Goal: Transaction & Acquisition: Subscribe to service/newsletter

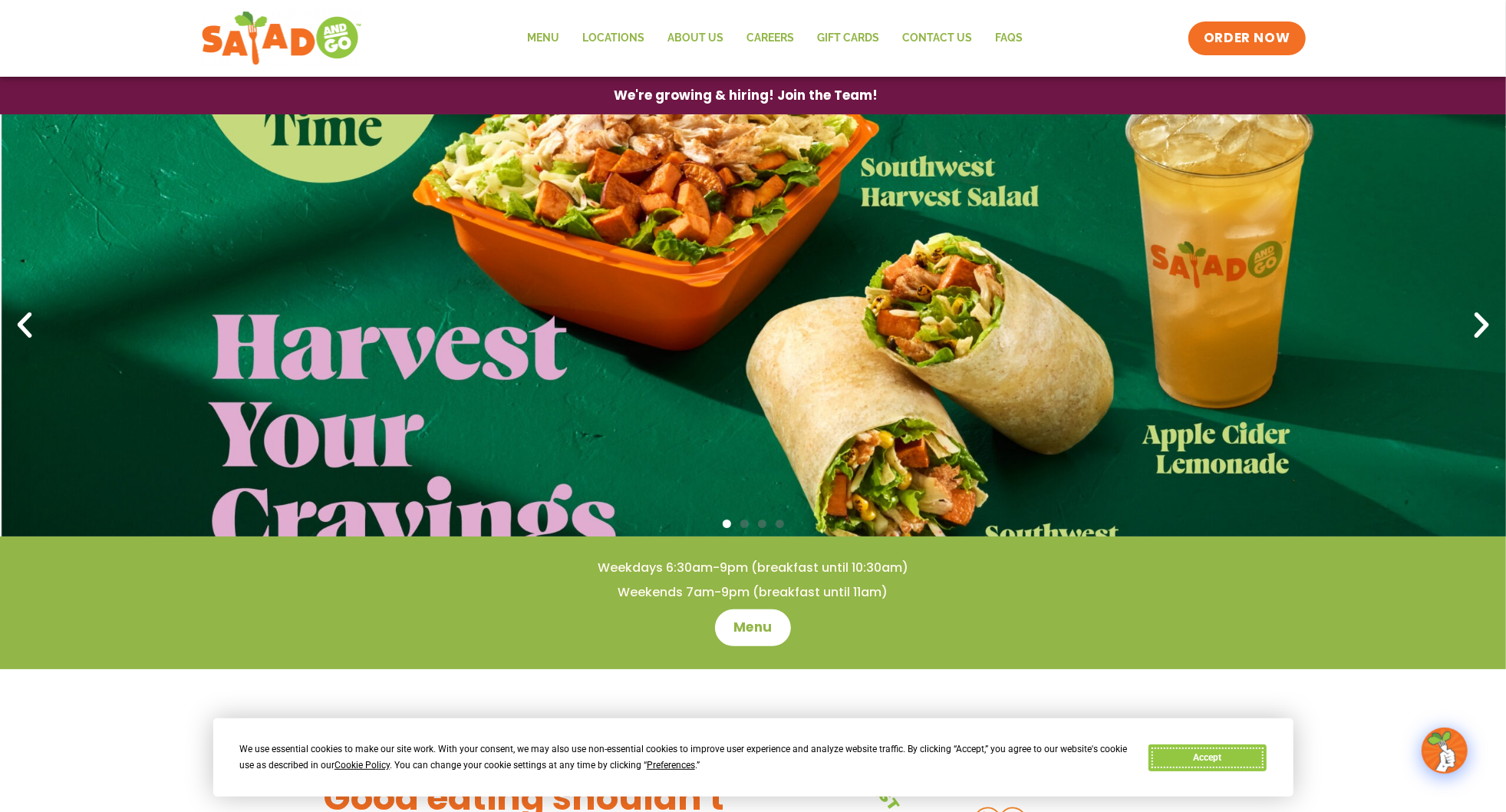
click at [1248, 749] on button "Accept" at bounding box center [1208, 757] width 118 height 27
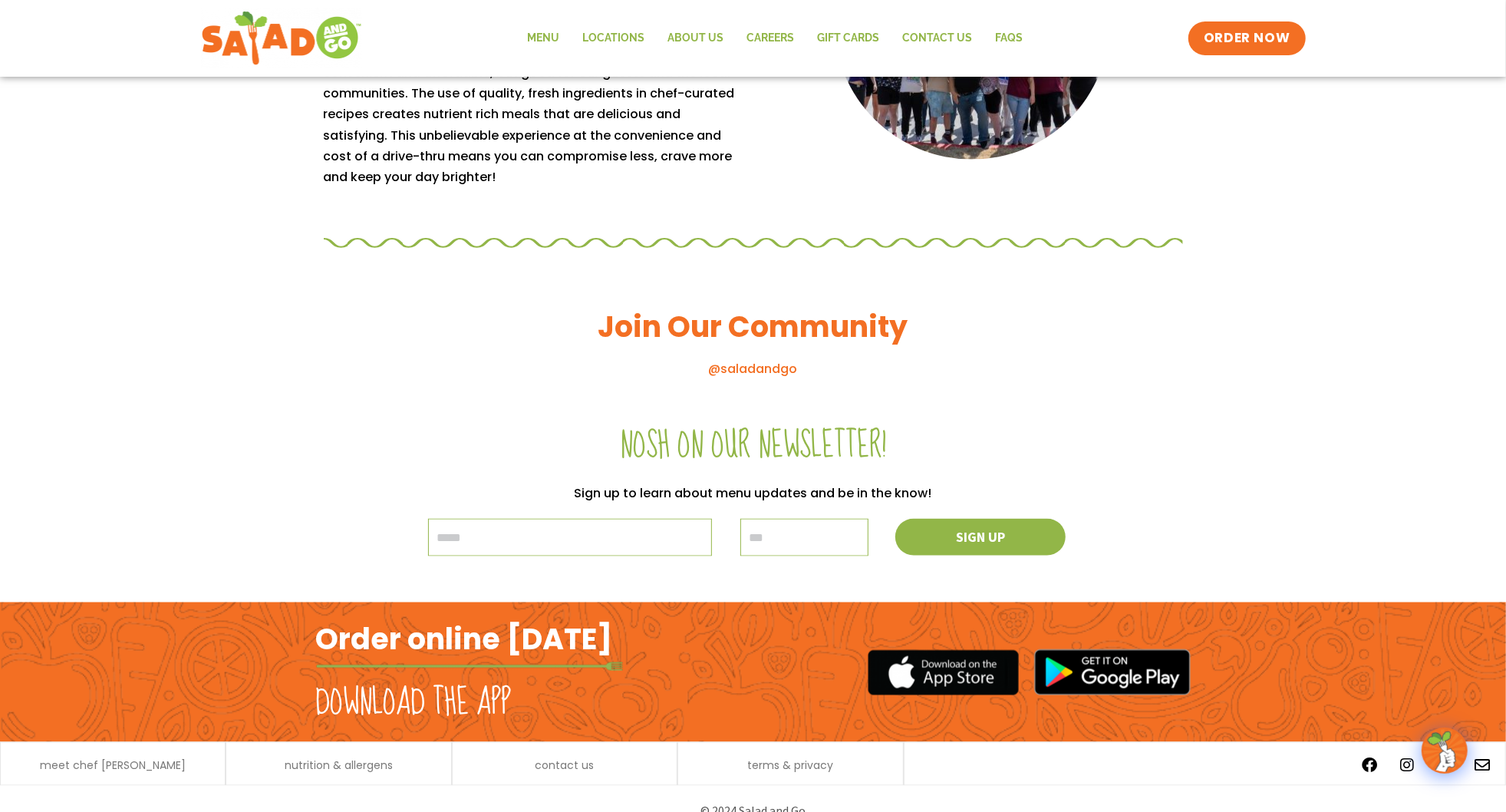
scroll to position [1532, 0]
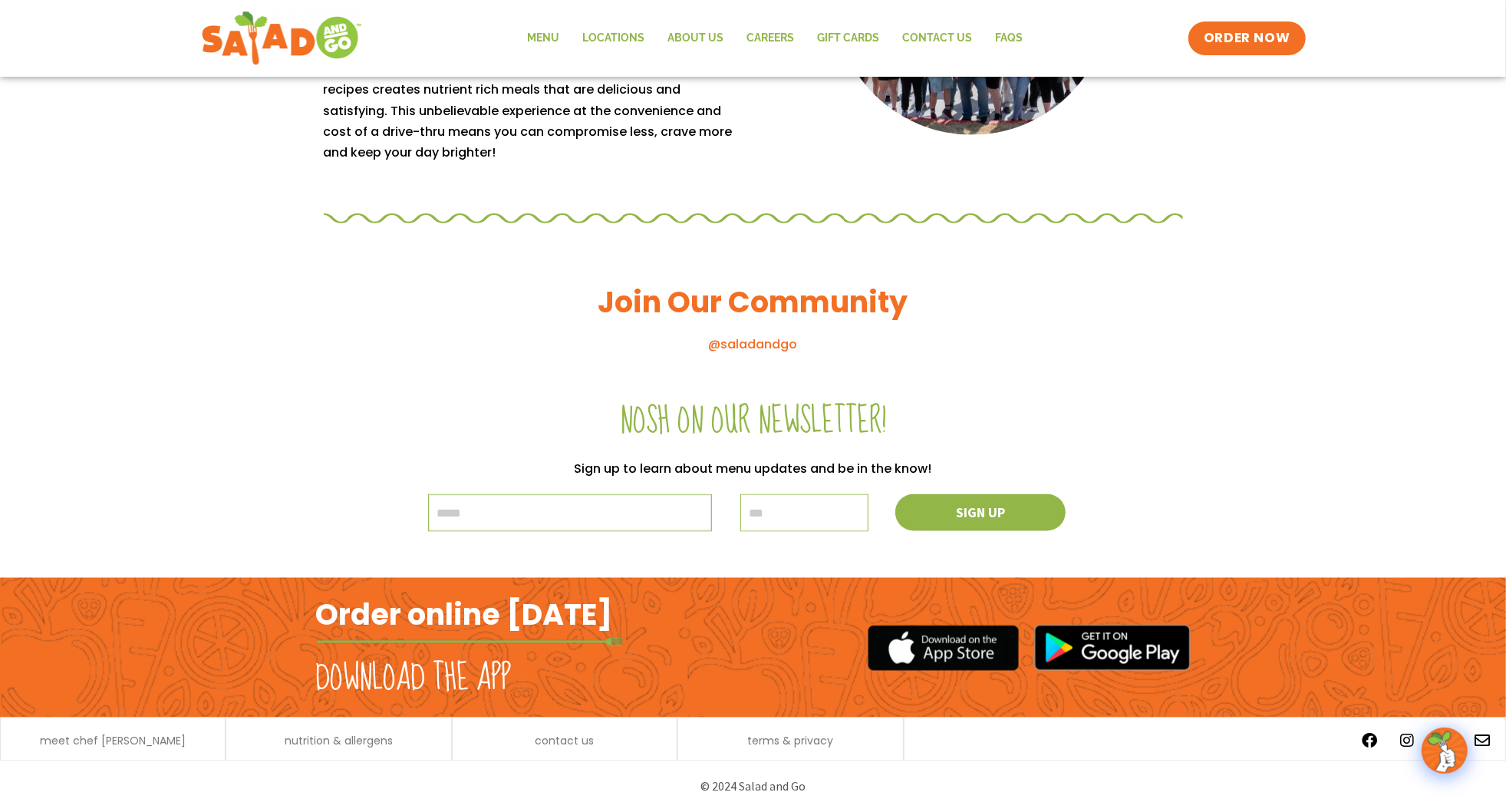
click at [644, 510] on input "email" at bounding box center [570, 513] width 284 height 38
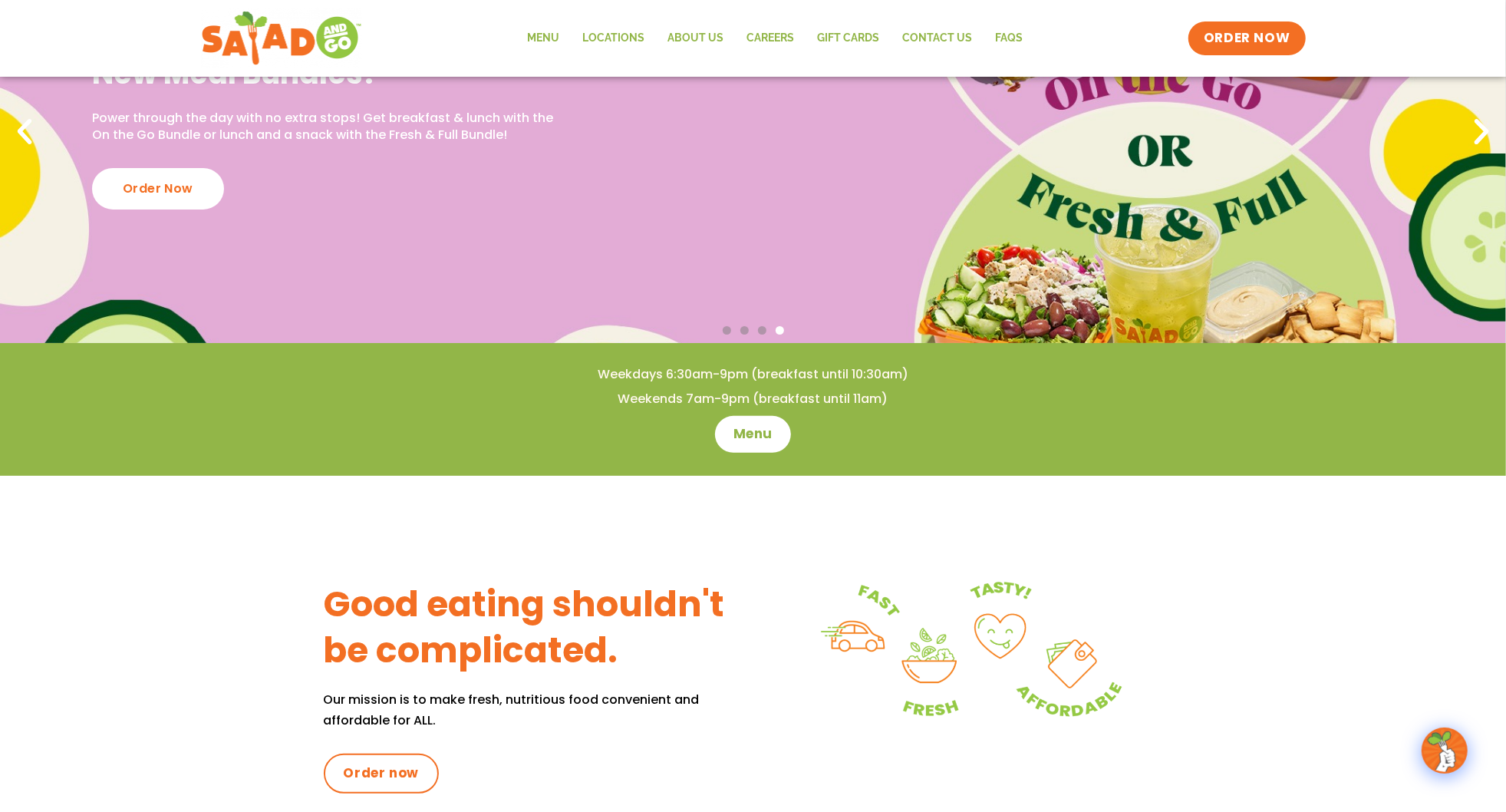
scroll to position [135, 0]
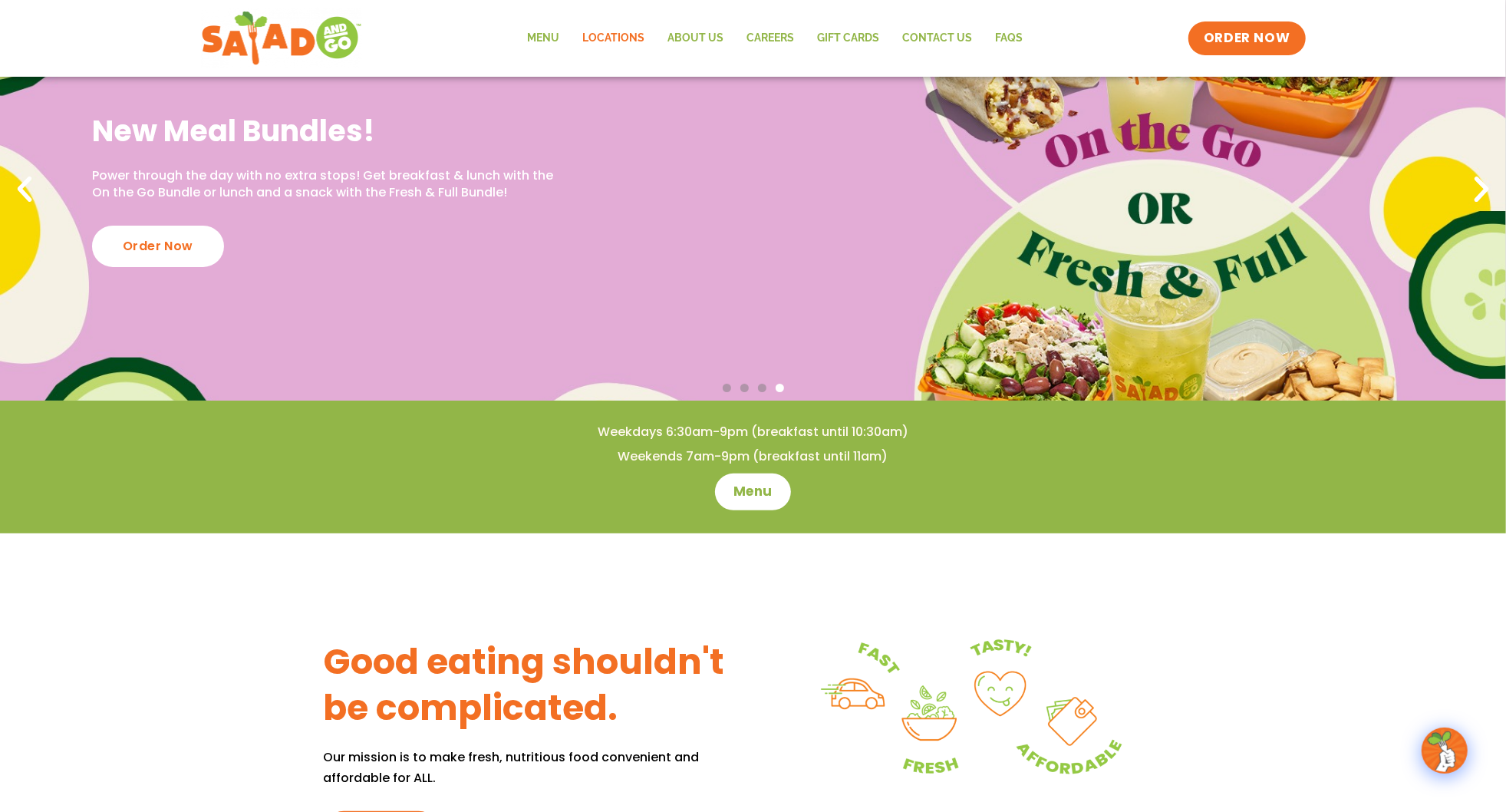
click at [627, 37] on link "Locations" at bounding box center [614, 38] width 85 height 35
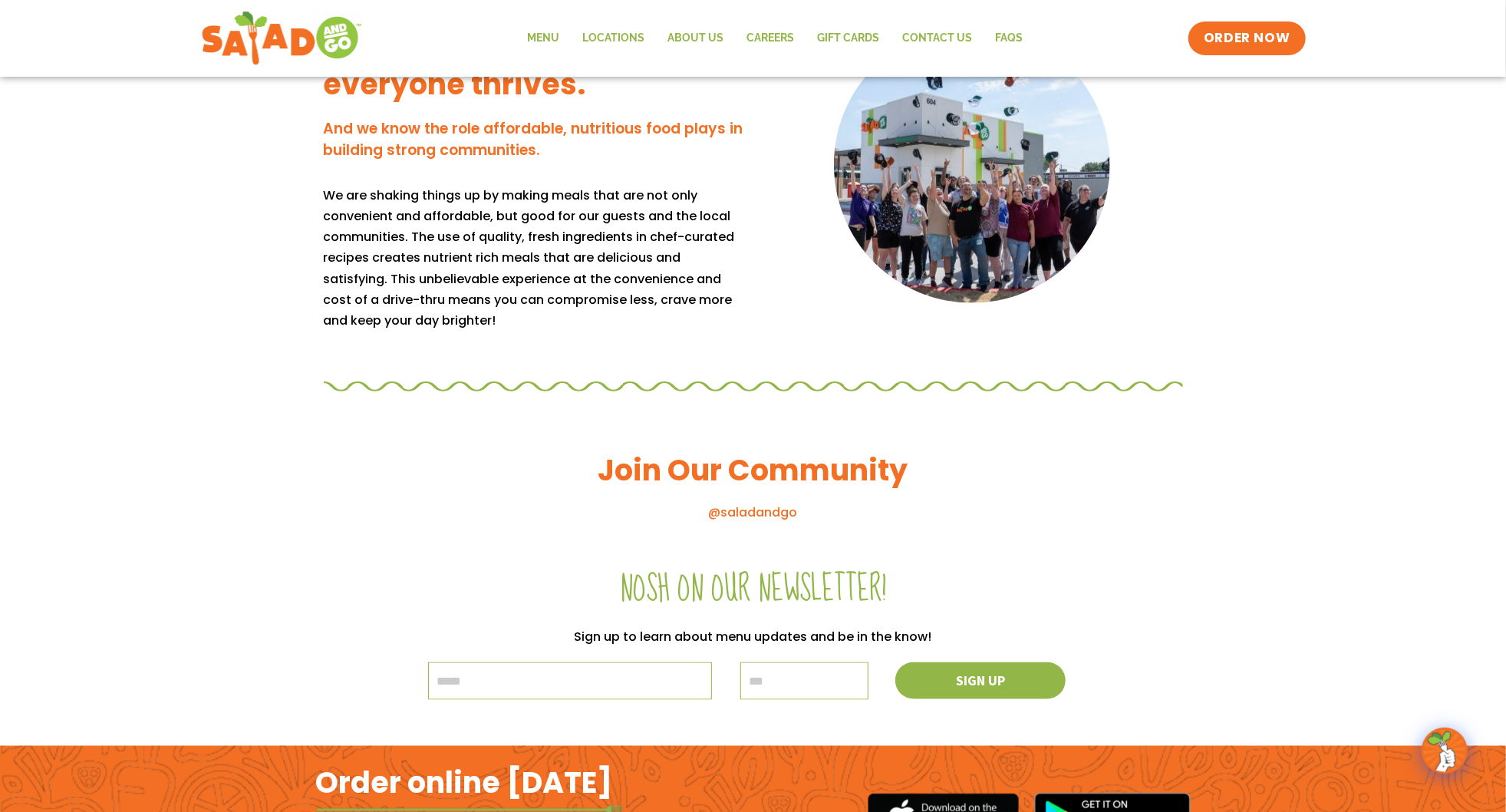
scroll to position [1532, 0]
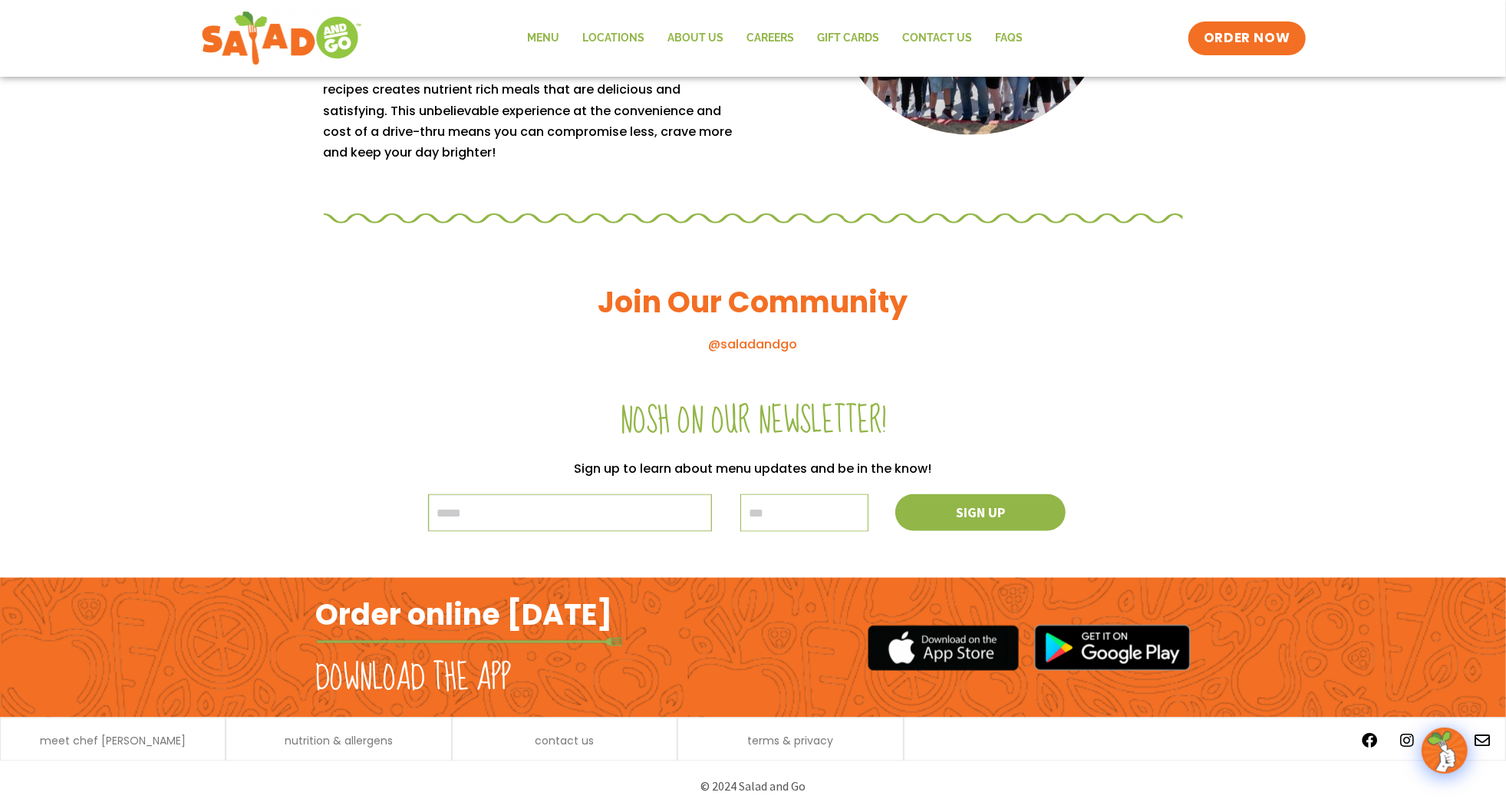
click at [682, 501] on input "email" at bounding box center [570, 513] width 284 height 38
click at [681, 503] on input "email" at bounding box center [570, 513] width 284 height 38
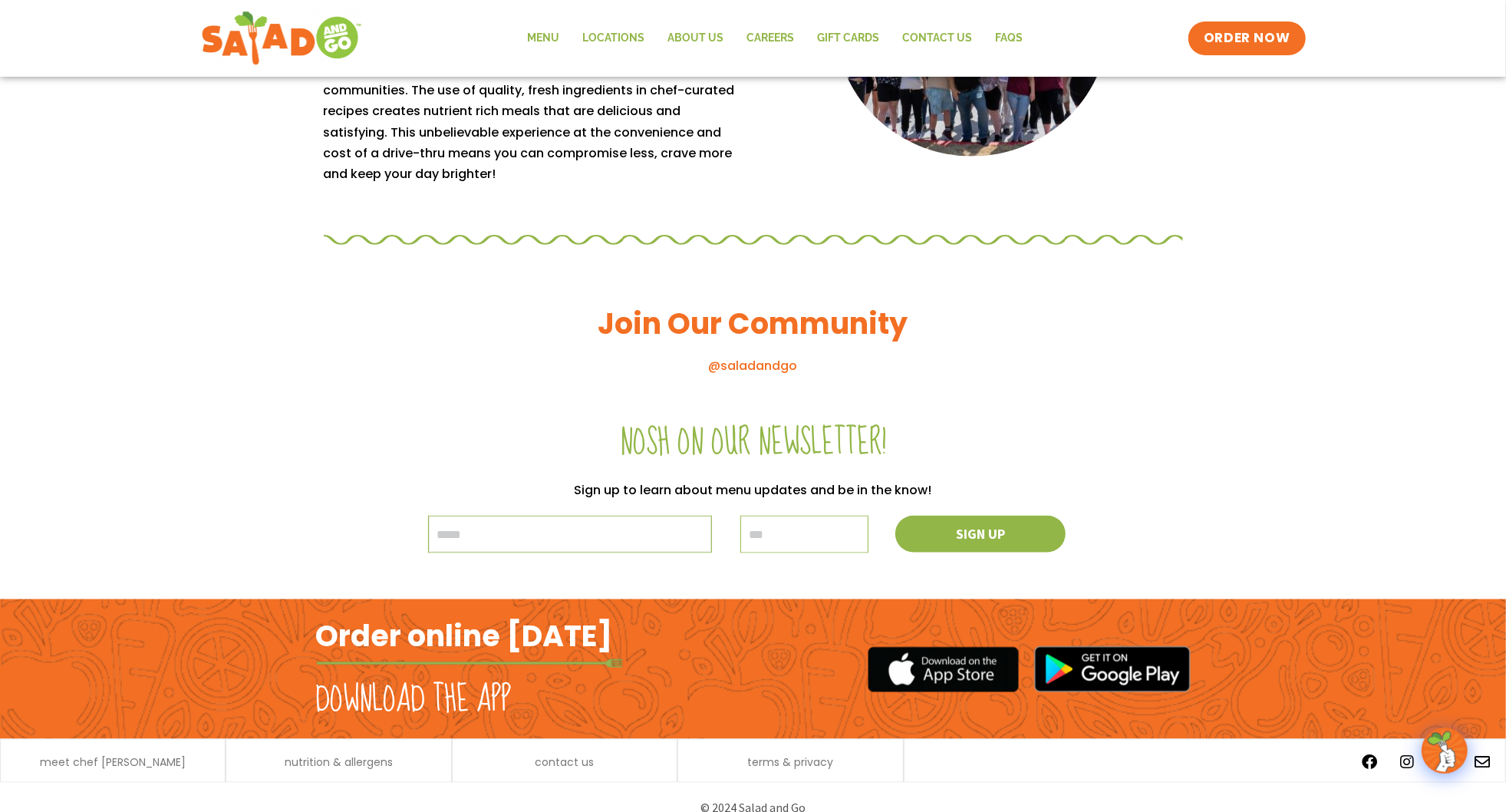
scroll to position [1514, 0]
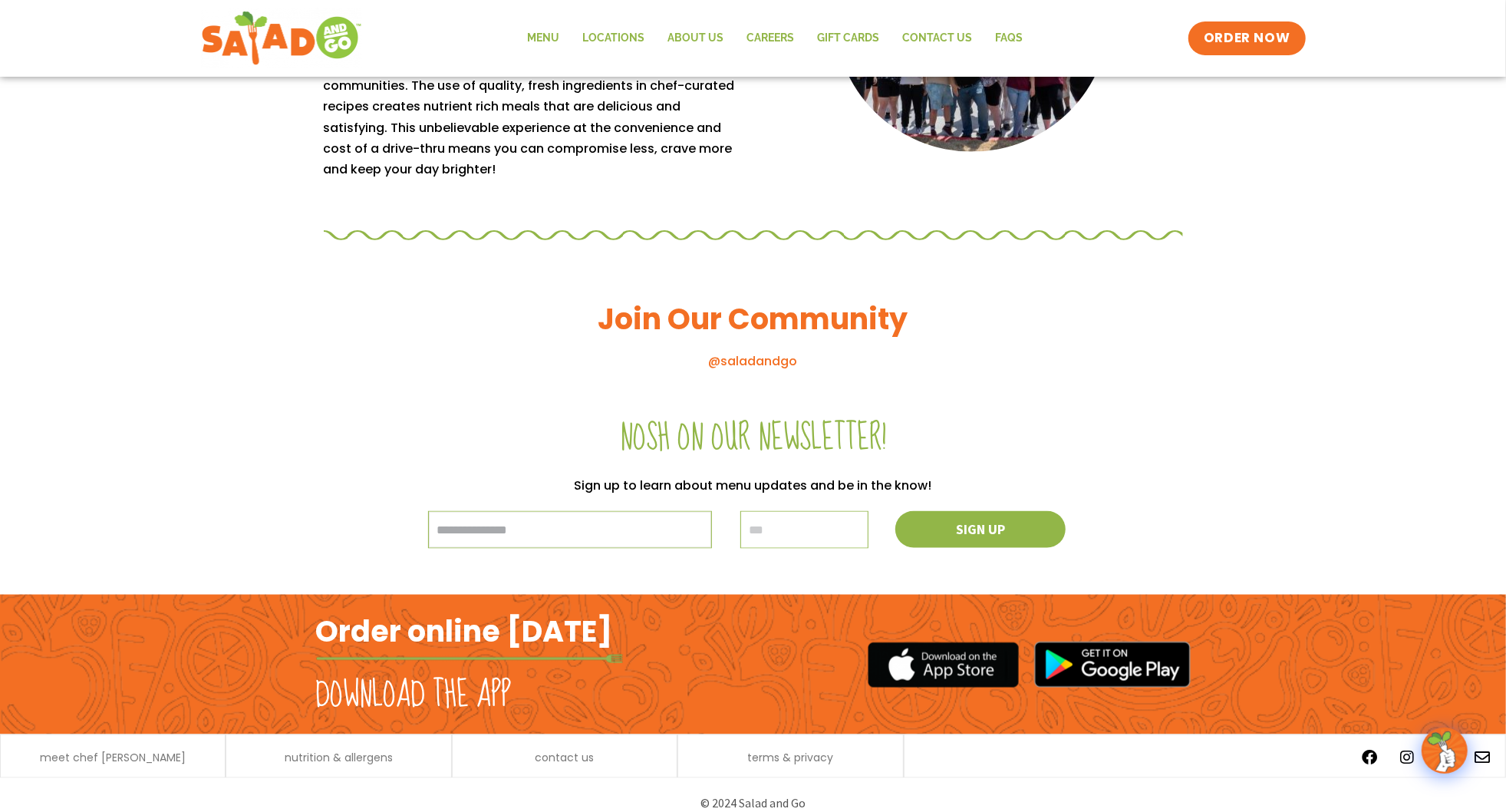
type input "**********"
click at [800, 521] on input "text" at bounding box center [805, 530] width 128 height 38
type input "*****"
click at [965, 536] on span "Sign up" at bounding box center [981, 529] width 54 height 16
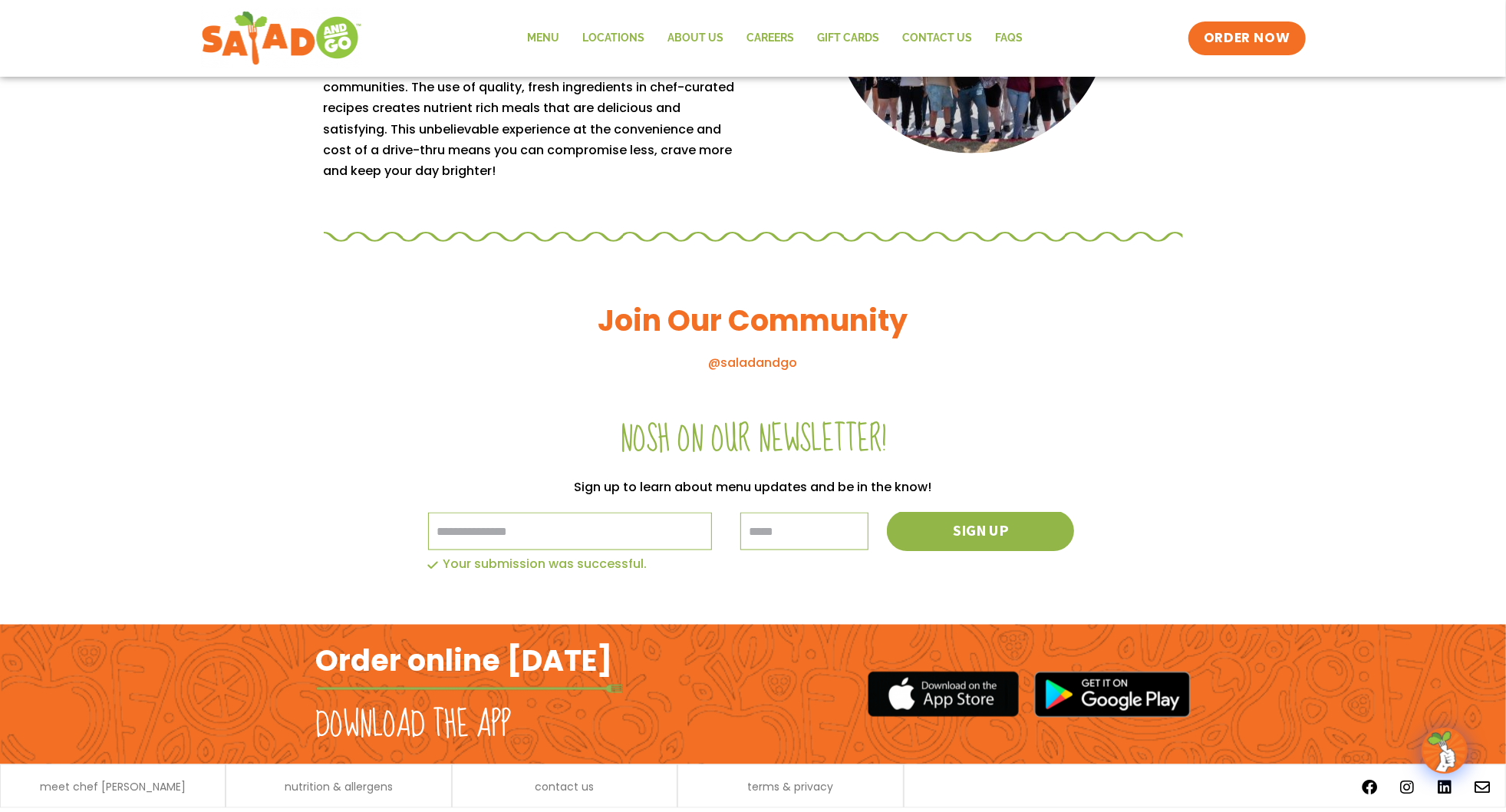
scroll to position [1512, 0]
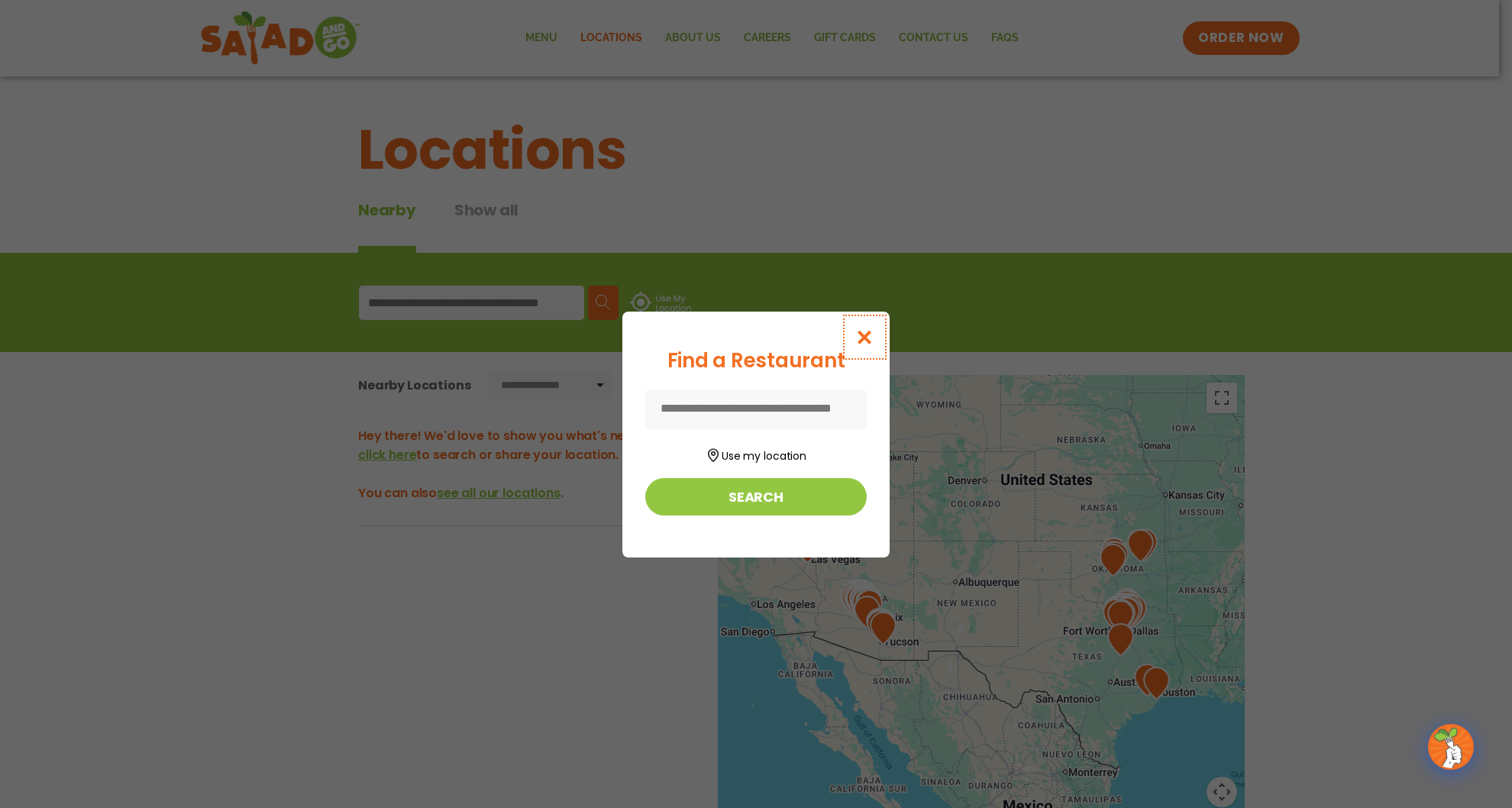
click at [875, 335] on button "Close modal" at bounding box center [865, 337] width 50 height 51
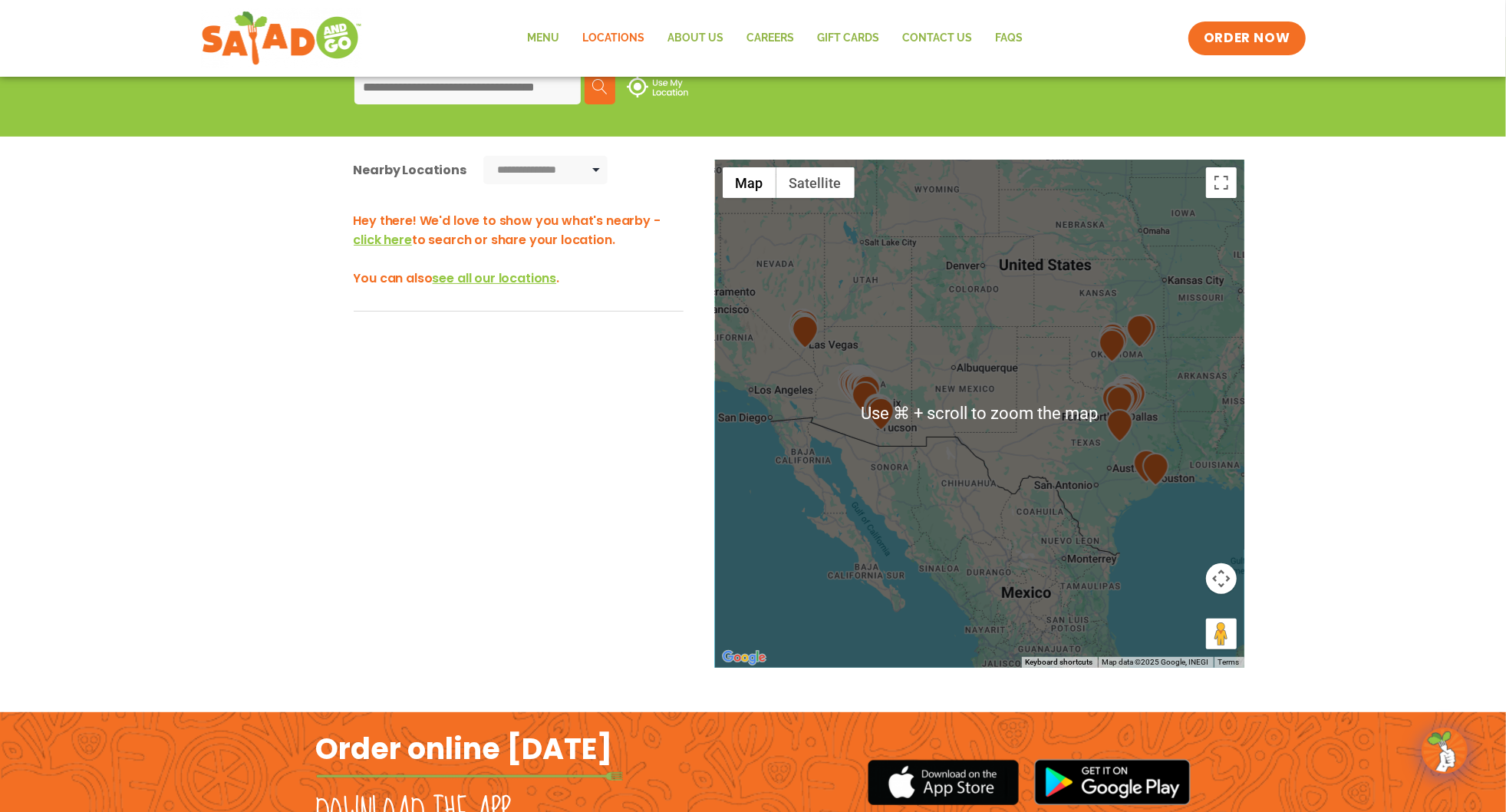
scroll to position [222, 0]
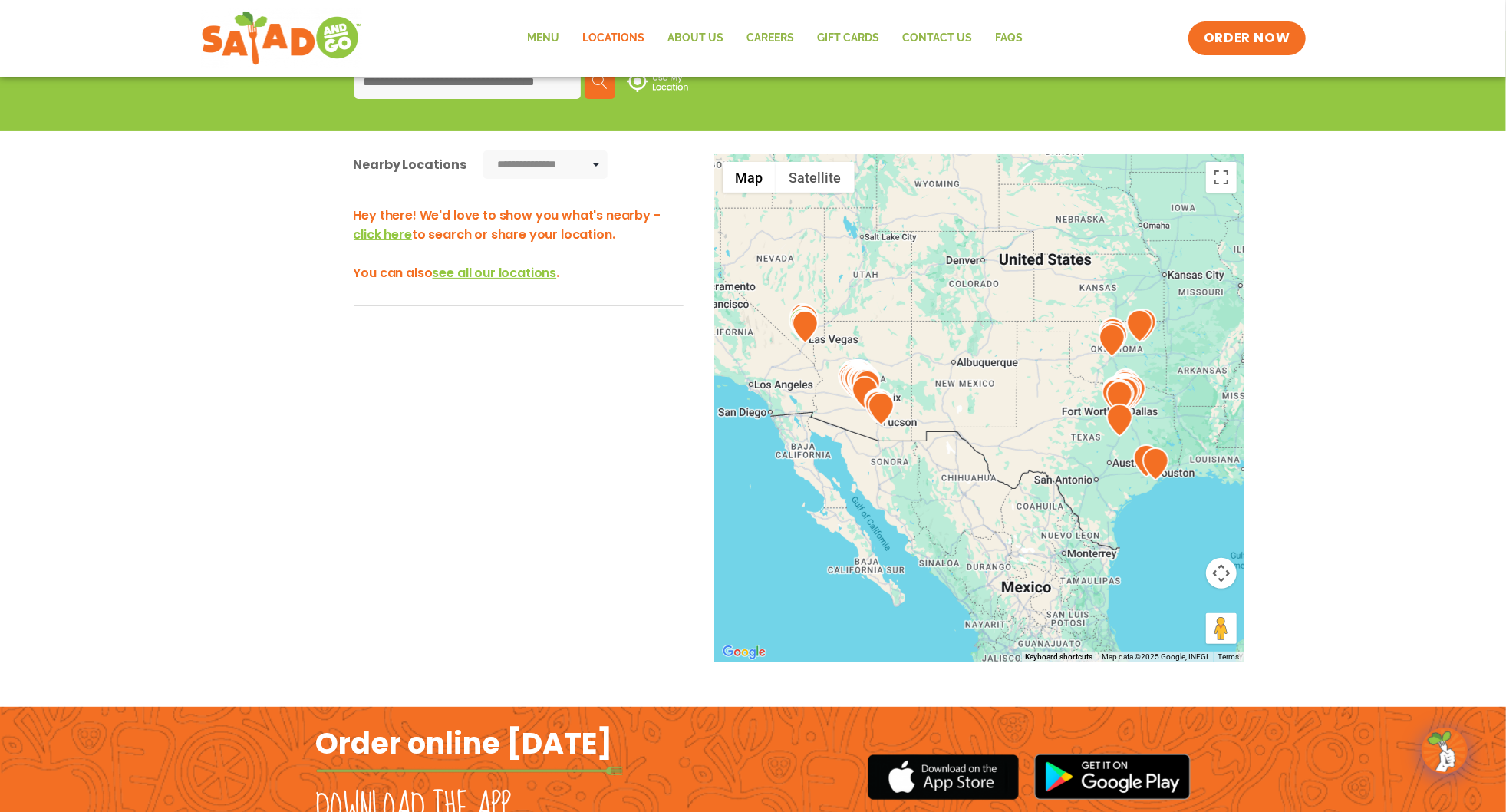
click at [525, 270] on span "see all our locations" at bounding box center [495, 272] width 125 height 18
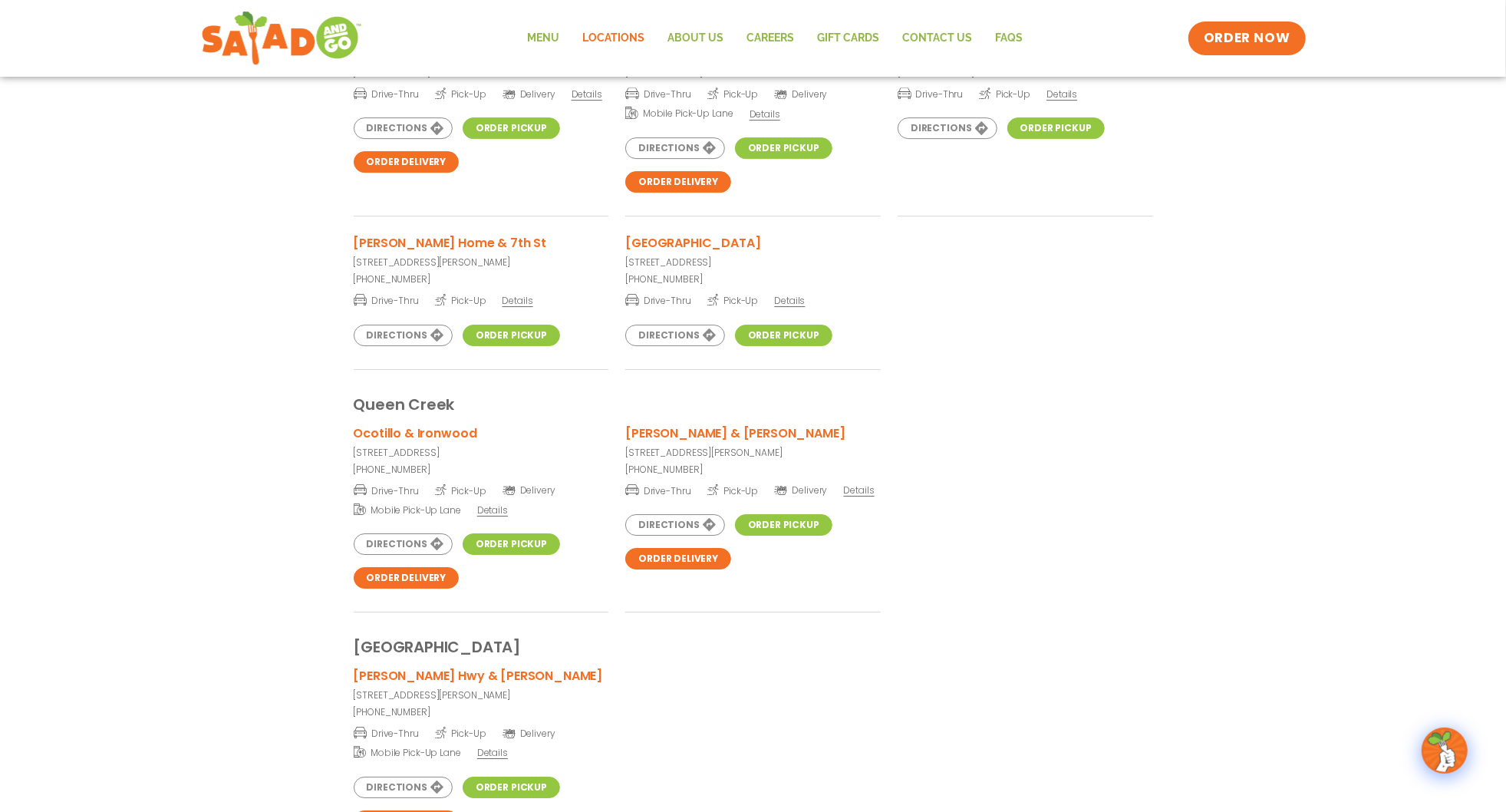
scroll to position [3879, 0]
